Goal: Transaction & Acquisition: Purchase product/service

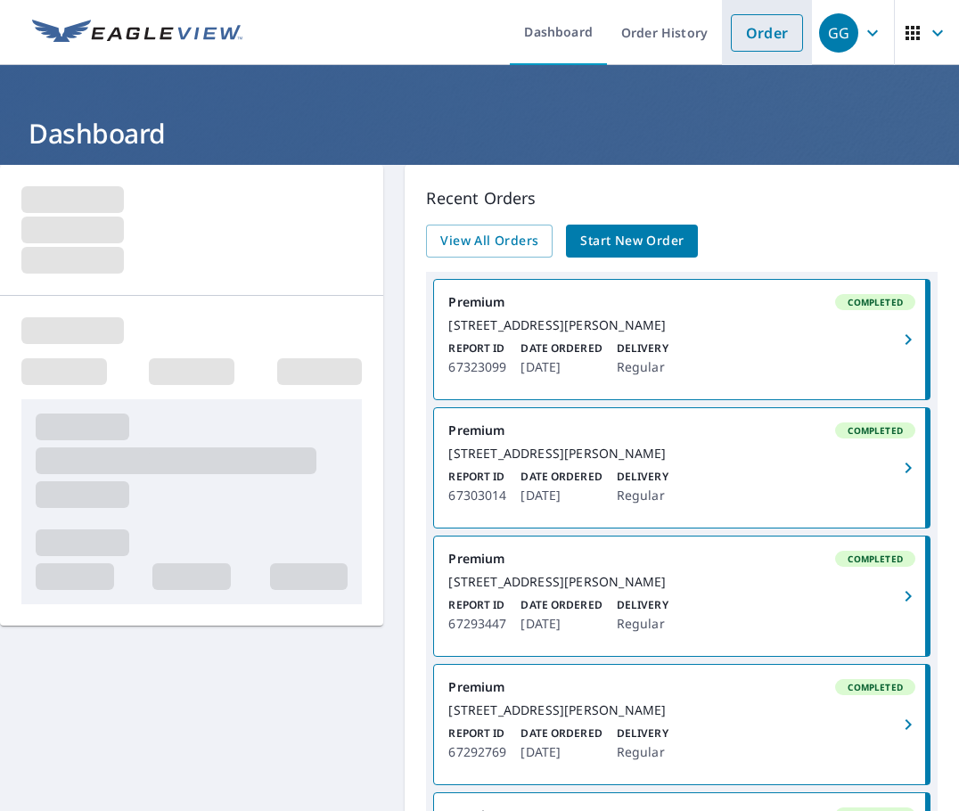
click at [766, 44] on link "Order" at bounding box center [767, 32] width 72 height 37
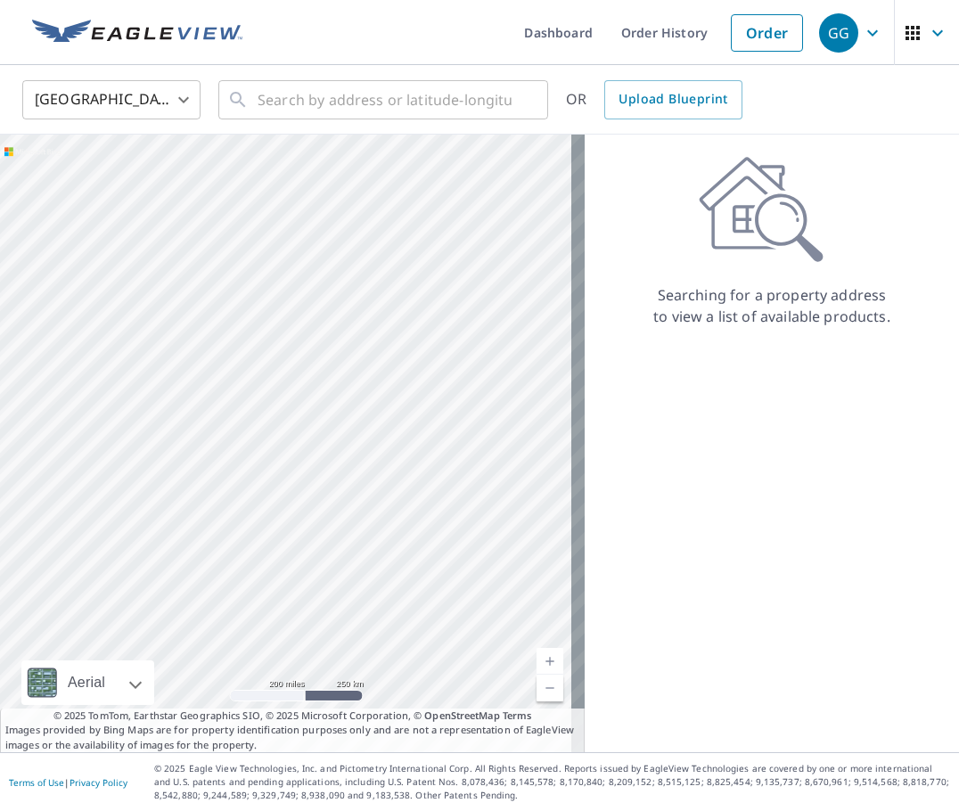
click at [759, 549] on div "Searching for a property address to view a list of available products." at bounding box center [772, 444] width 374 height 618
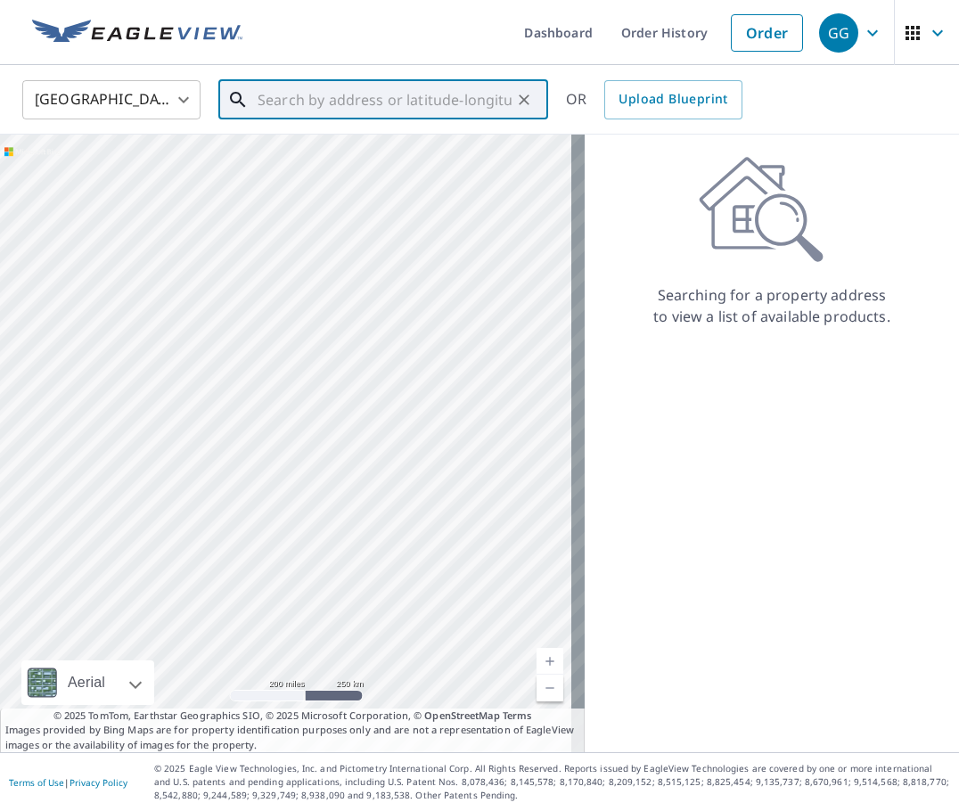
click at [291, 103] on input "text" at bounding box center [385, 100] width 254 height 50
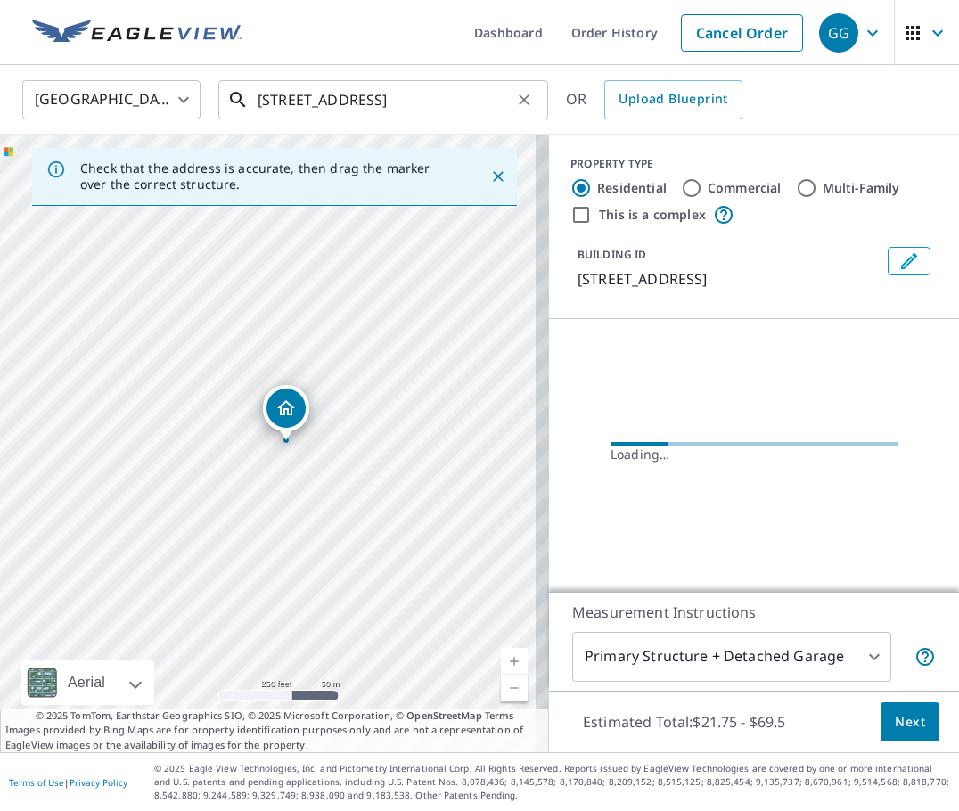
click at [423, 100] on input "[STREET_ADDRESS]" at bounding box center [385, 100] width 254 height 50
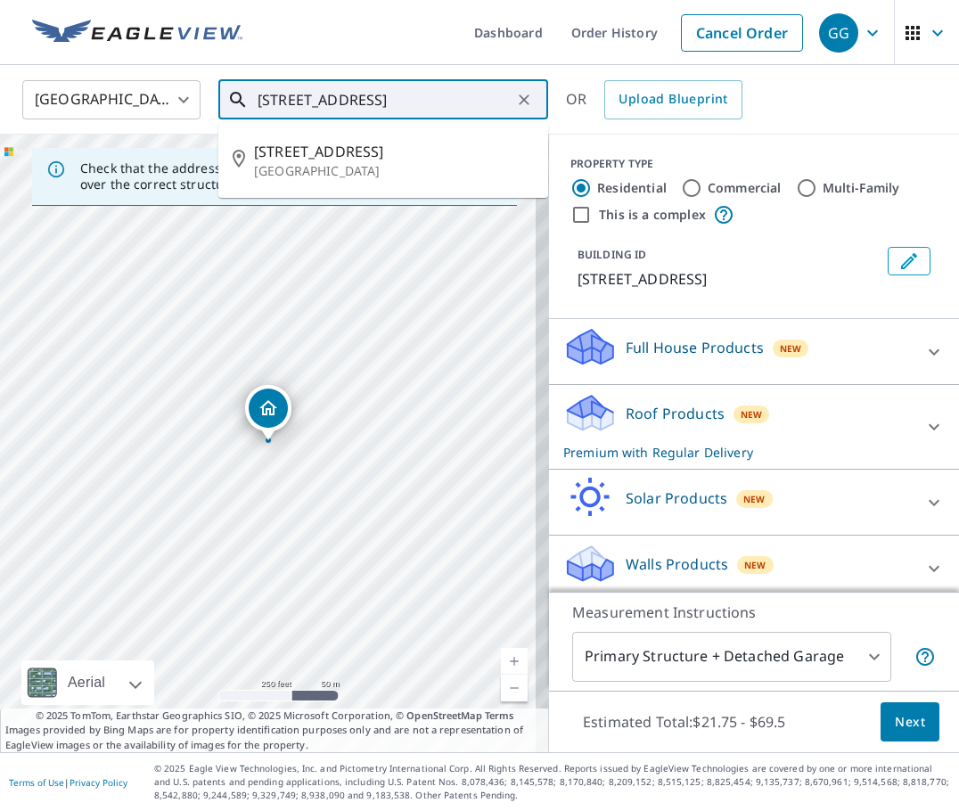
click at [435, 162] on p "[GEOGRAPHIC_DATA]" at bounding box center [394, 171] width 280 height 18
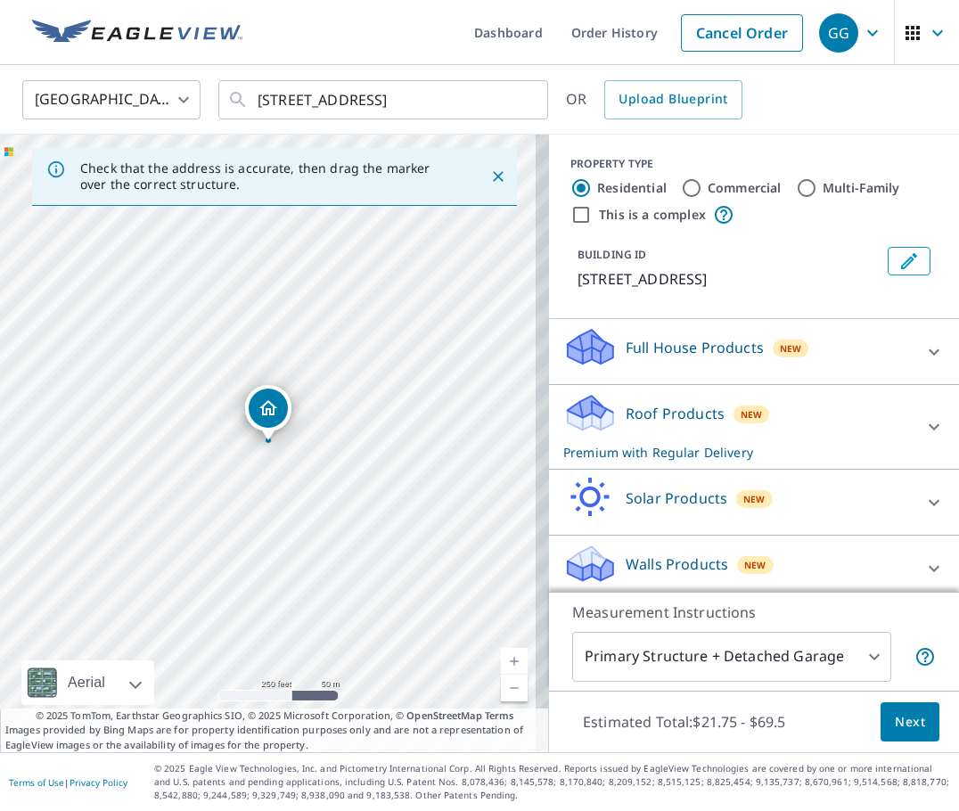
type input "[STREET_ADDRESS]"
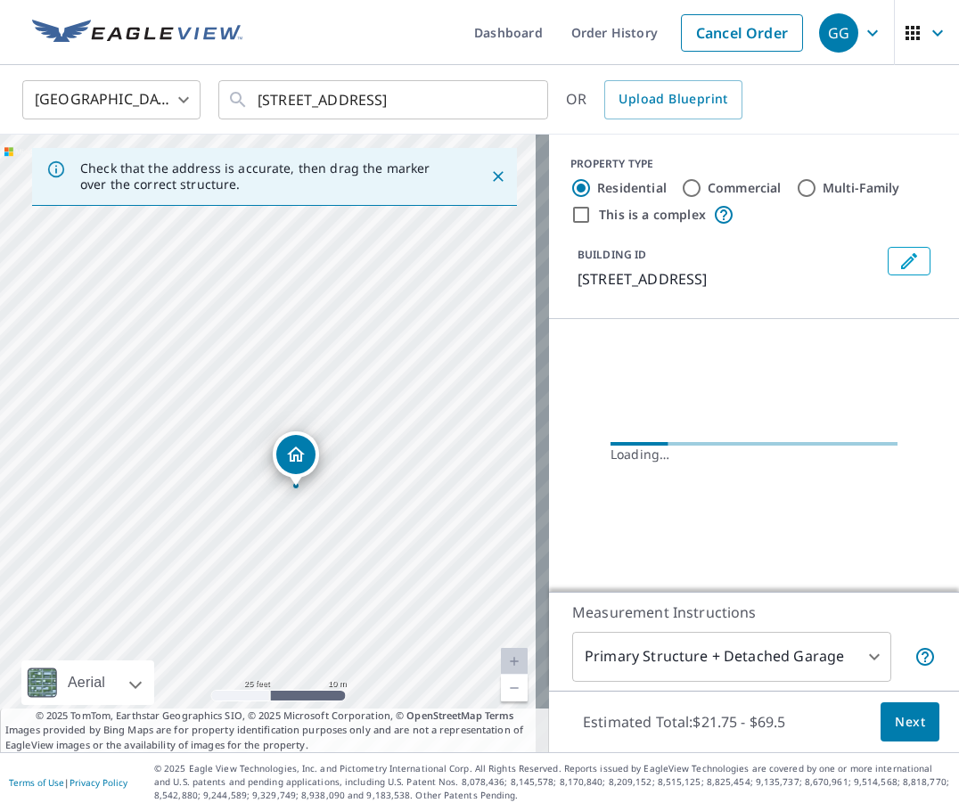
drag, startPoint x: 274, startPoint y: 425, endPoint x: 296, endPoint y: 523, distance: 100.5
click at [296, 523] on div "[STREET_ADDRESS]" at bounding box center [274, 444] width 549 height 618
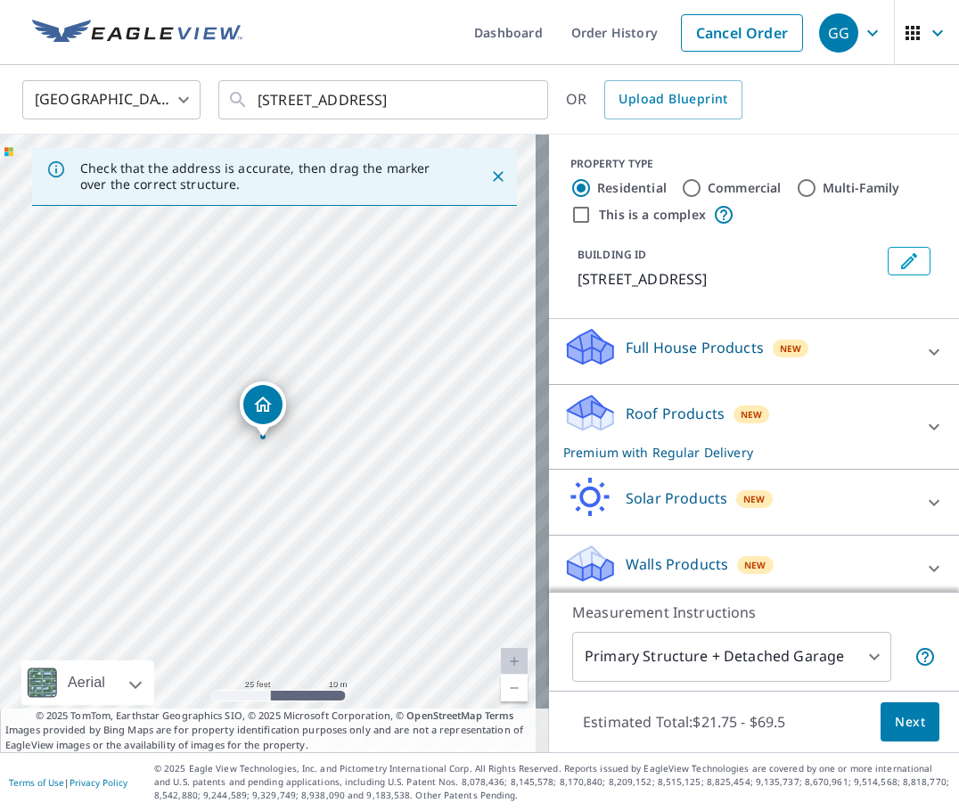
drag, startPoint x: 321, startPoint y: 520, endPoint x: 264, endPoint y: 417, distance: 117.3
click at [258, 413] on div "[STREET_ADDRESS]" at bounding box center [274, 444] width 549 height 618
click at [904, 716] on span "Next" at bounding box center [910, 722] width 30 height 22
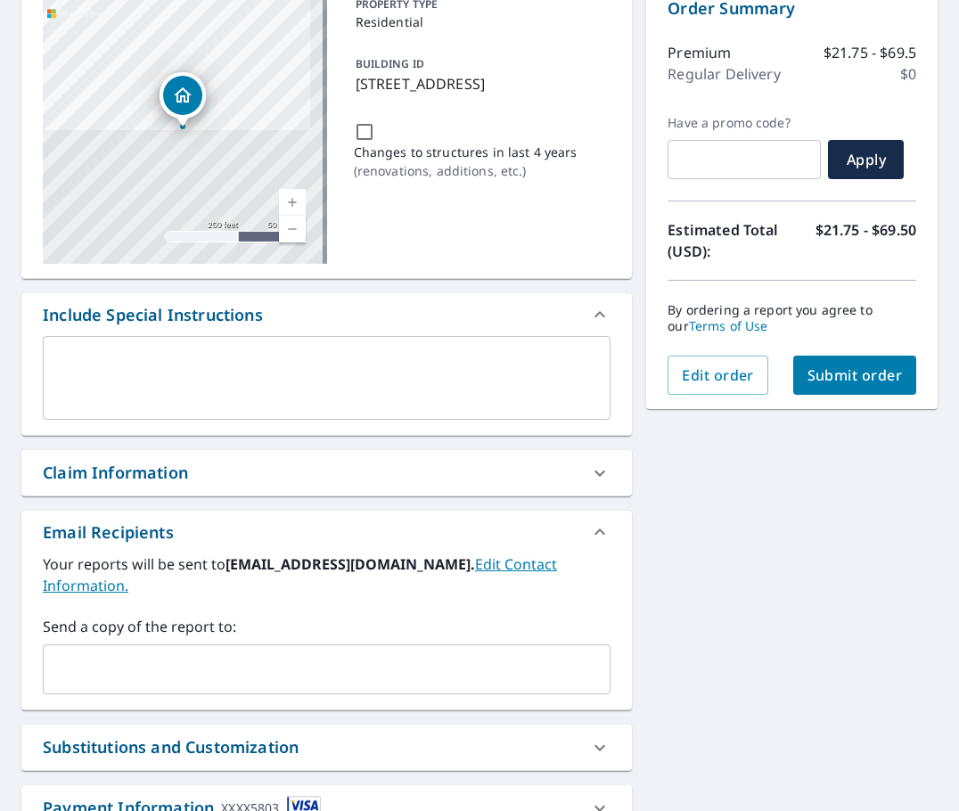
scroll to position [345, 0]
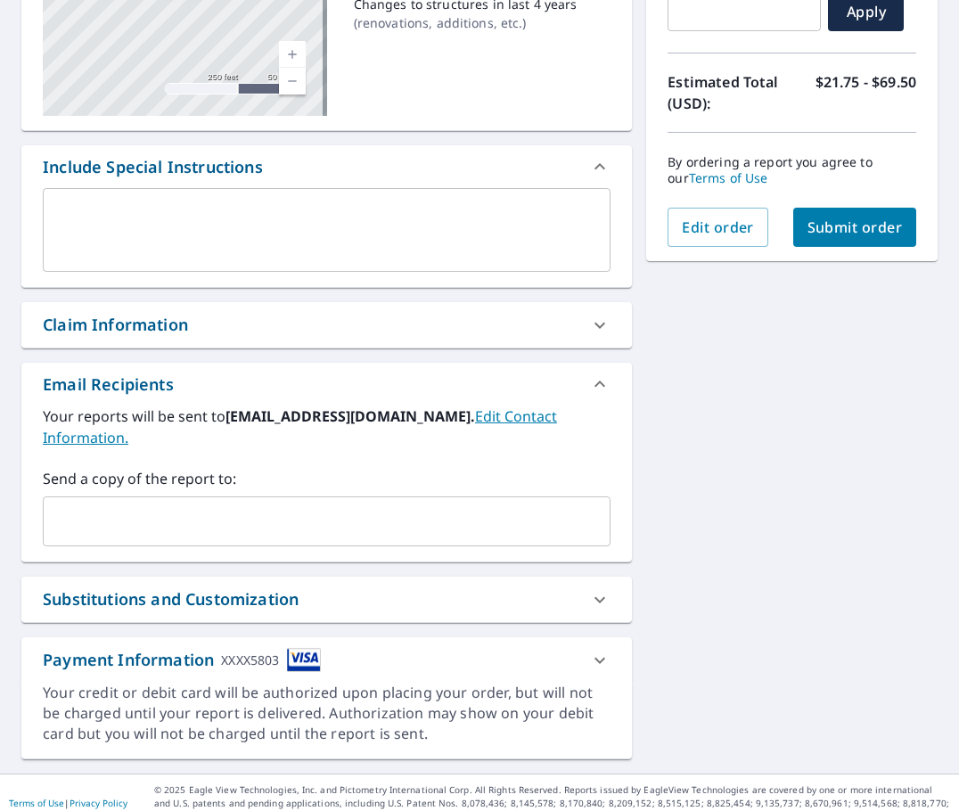
click at [139, 331] on div "Claim Information" at bounding box center [115, 325] width 145 height 24
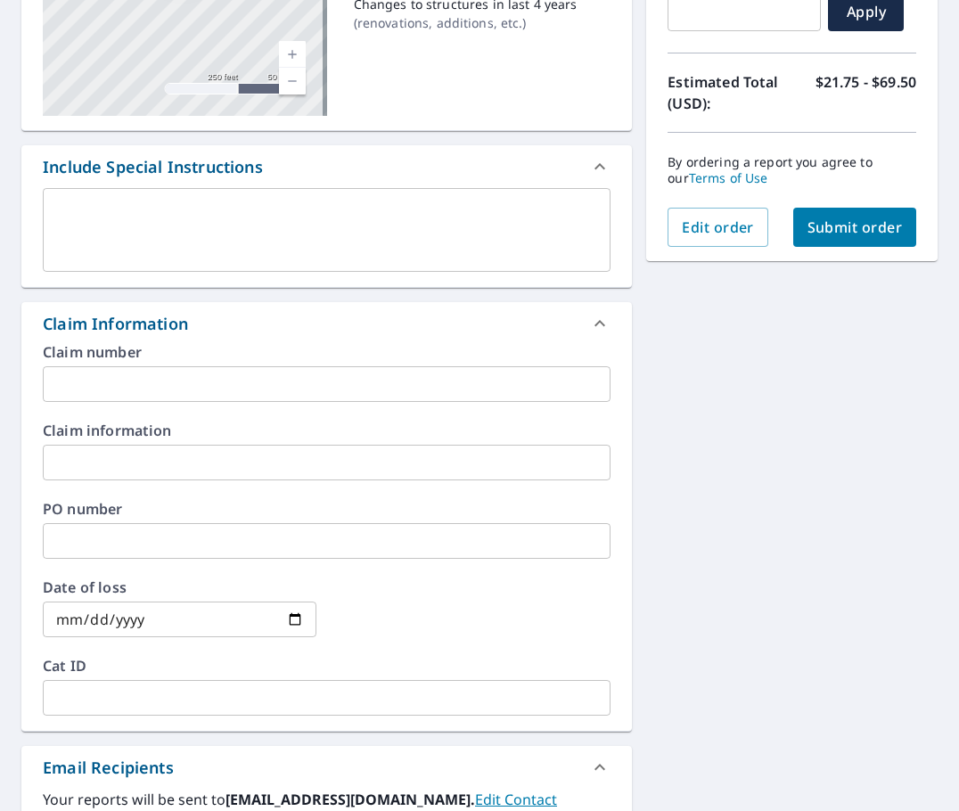
drag, startPoint x: 162, startPoint y: 399, endPoint x: 169, endPoint y: 389, distance: 12.1
click at [162, 399] on input "text" at bounding box center [327, 384] width 568 height 36
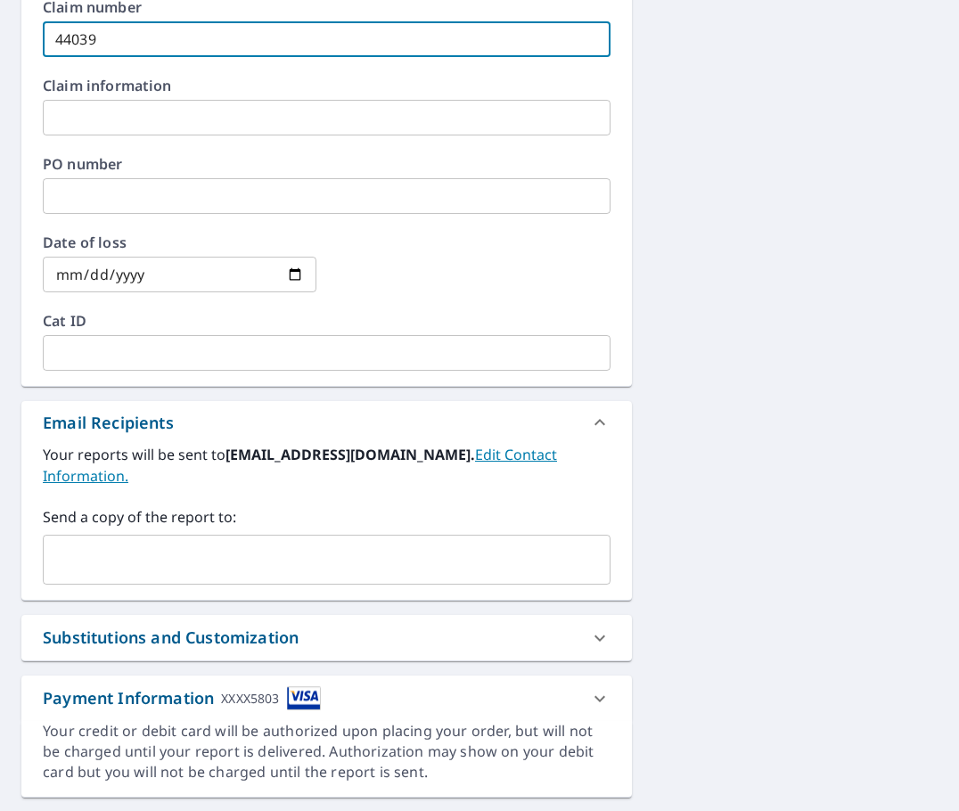
scroll to position [728, 0]
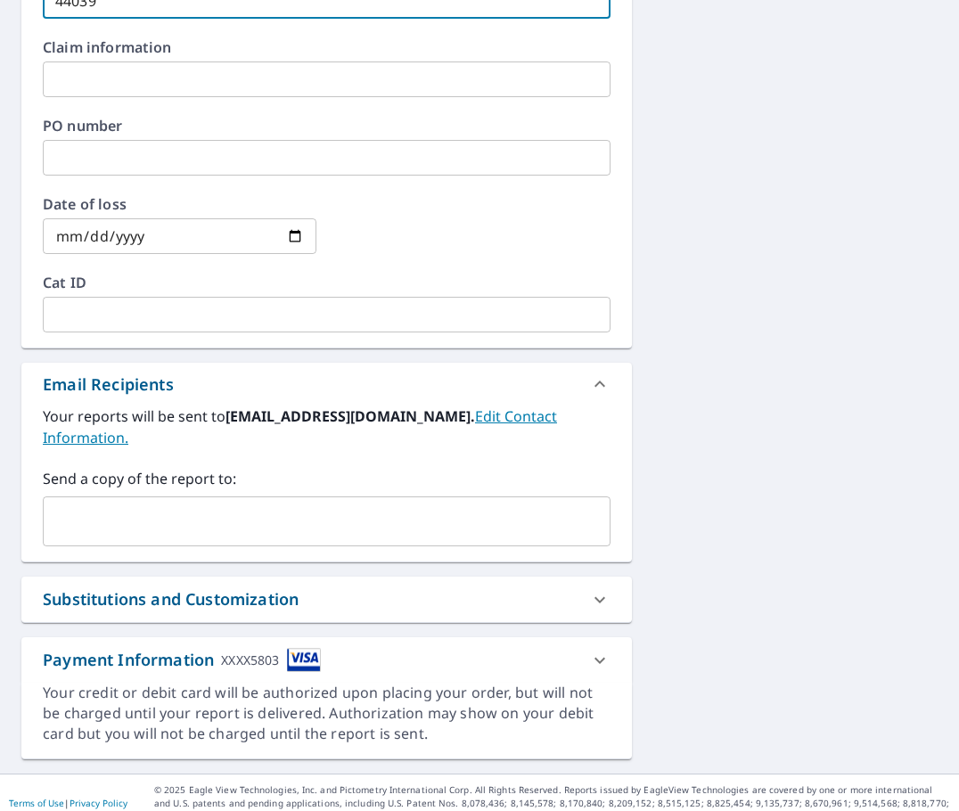
type input "44039"
click at [205, 587] on div "Substitutions and Customization" at bounding box center [171, 599] width 256 height 24
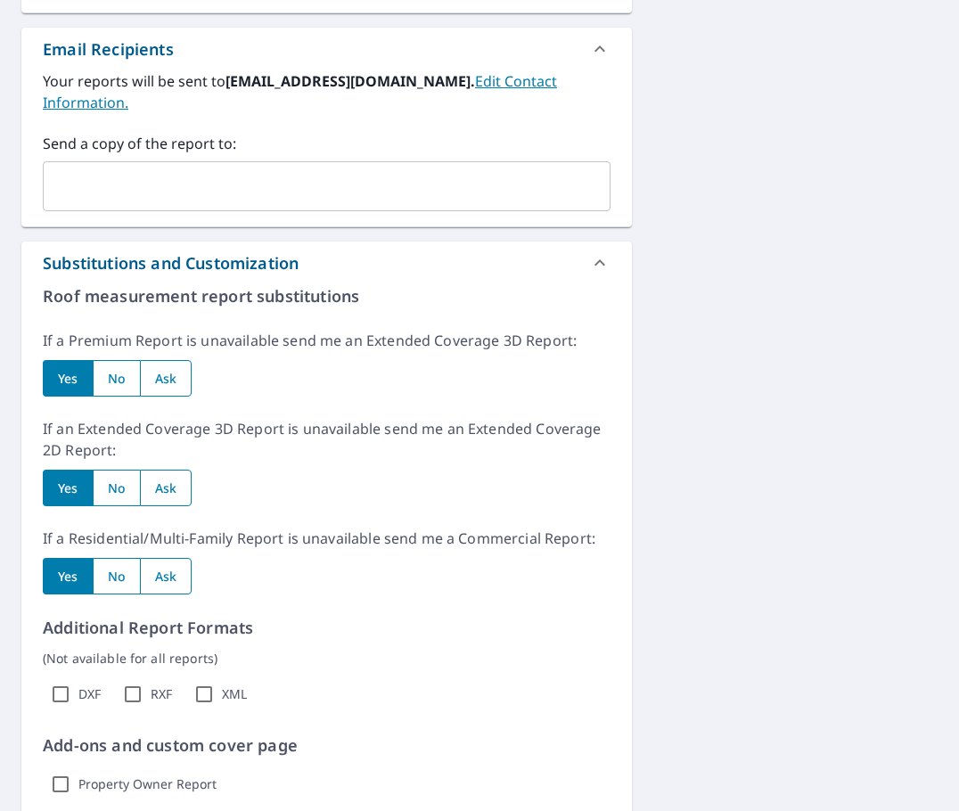
scroll to position [1085, 0]
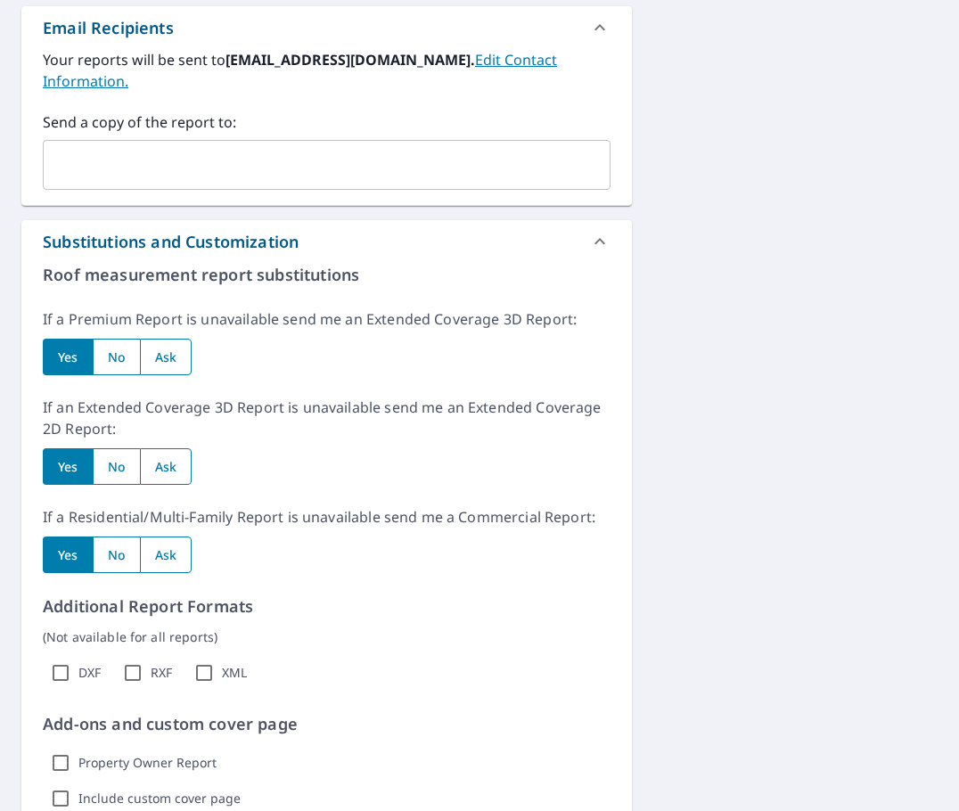
click at [176, 339] on input "radio" at bounding box center [166, 357] width 53 height 37
radio input "true"
click at [163, 451] on input "radio" at bounding box center [166, 466] width 53 height 37
radio input "true"
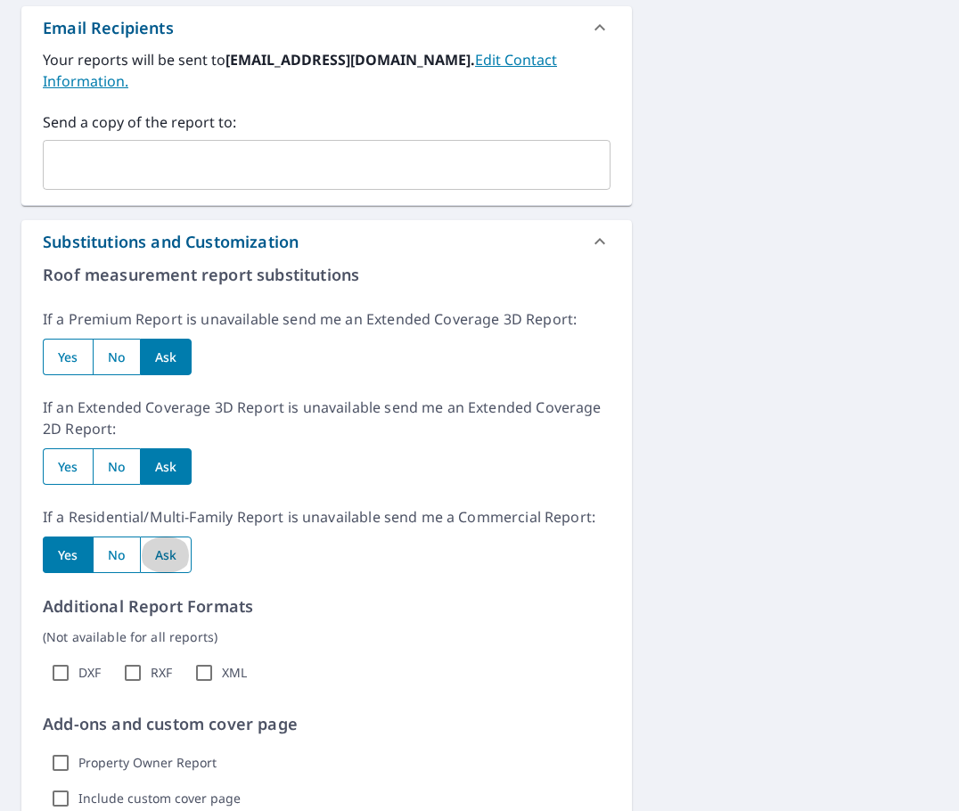
click at [166, 537] on input "radio" at bounding box center [166, 554] width 53 height 37
radio input "true"
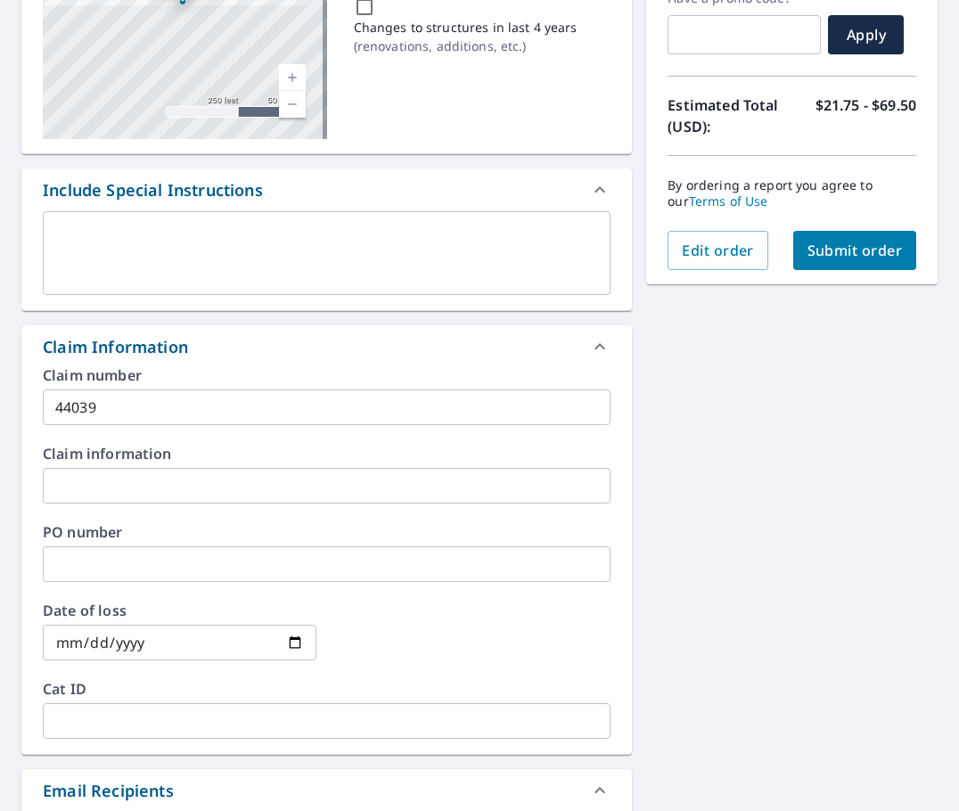
scroll to position [0, 0]
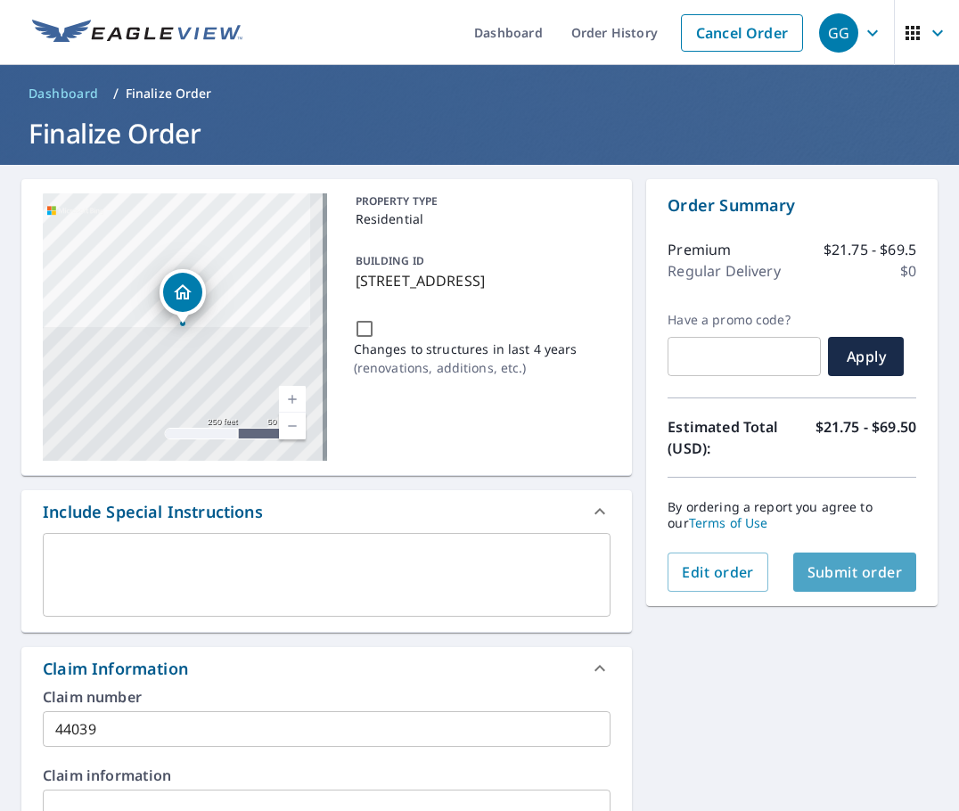
click at [856, 580] on span "Submit order" at bounding box center [854, 572] width 95 height 20
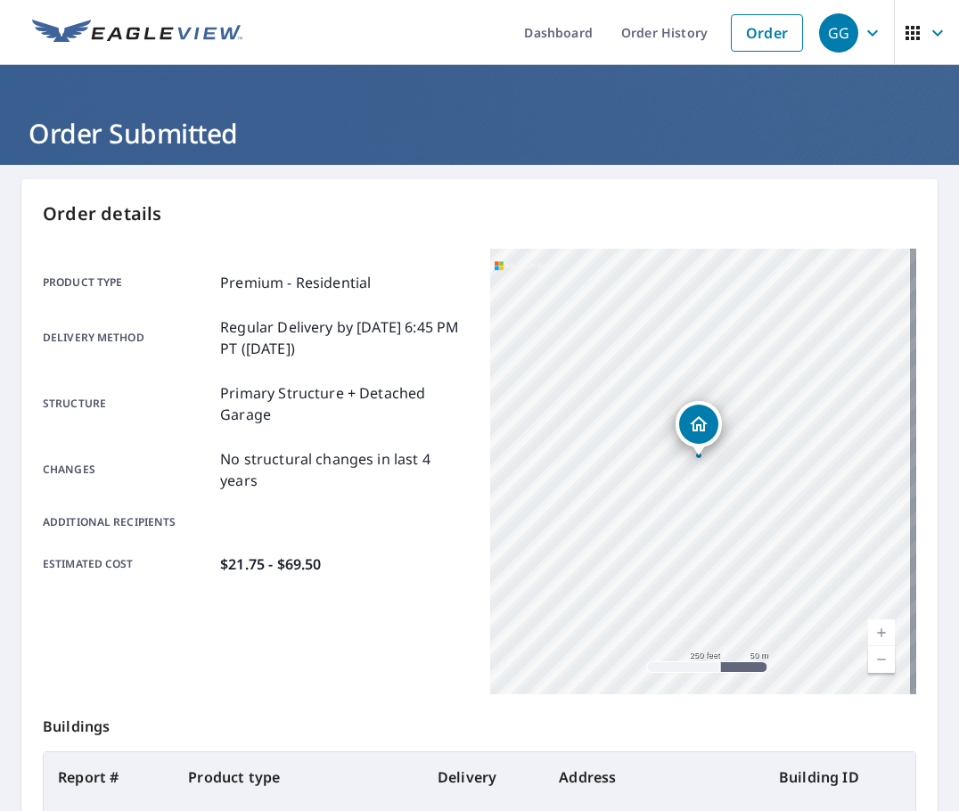
click at [188, 35] on img at bounding box center [137, 33] width 210 height 27
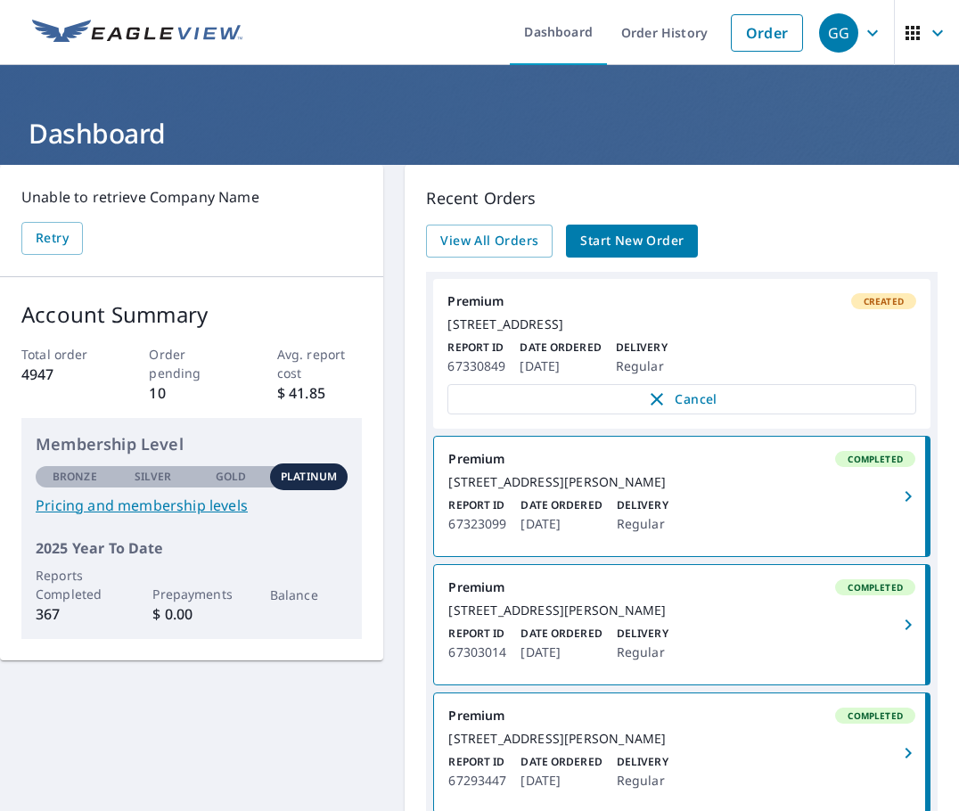
click at [735, 332] on div "[STREET_ADDRESS]" at bounding box center [681, 324] width 469 height 16
click at [456, 324] on div "[STREET_ADDRESS]" at bounding box center [681, 324] width 469 height 16
click at [696, 316] on div "[STREET_ADDRESS]" at bounding box center [681, 324] width 469 height 16
click at [884, 296] on span "Created" at bounding box center [883, 301] width 61 height 12
click at [890, 239] on div "View All Orders Start New Order" at bounding box center [682, 241] width 512 height 33
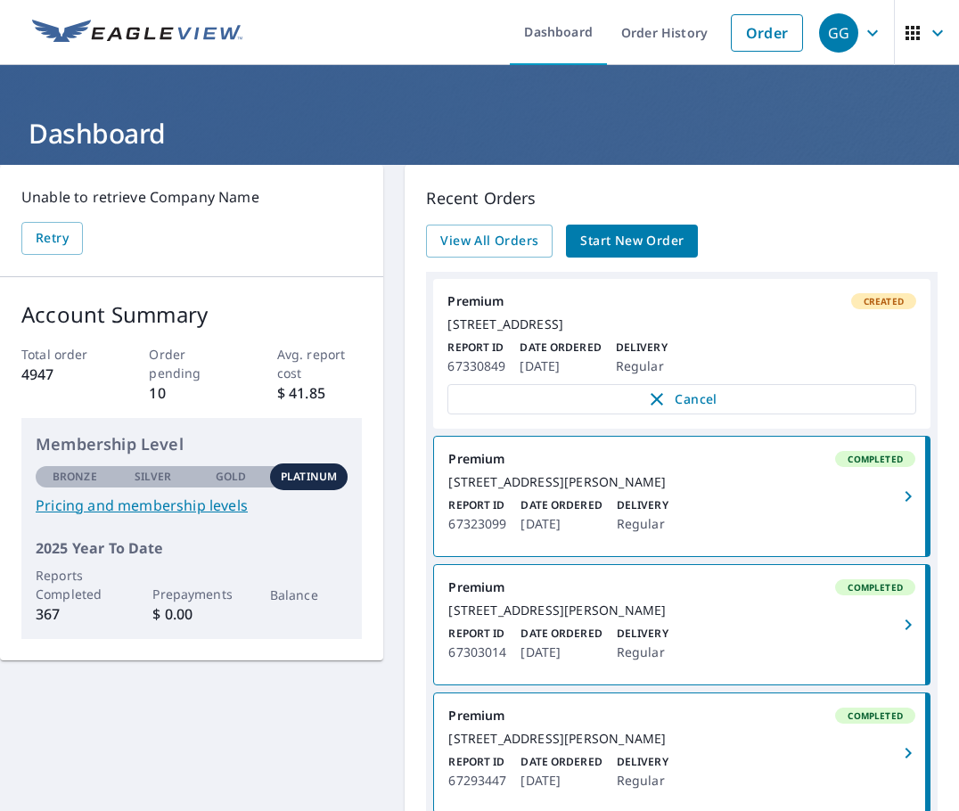
click at [151, 725] on div "Unable to retrieve Company Name Retry Account Summary Total order 4947 Order pe…" at bounding box center [479, 568] width 959 height 806
click at [508, 240] on span "View All Orders" at bounding box center [489, 241] width 98 height 22
